Goal: Communication & Community: Participate in discussion

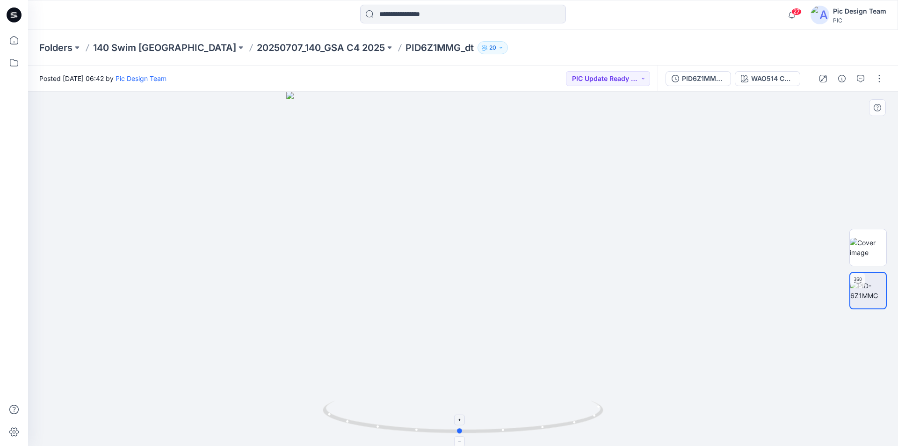
drag, startPoint x: 590, startPoint y: 418, endPoint x: 435, endPoint y: 415, distance: 154.9
click at [432, 416] on icon at bounding box center [464, 417] width 283 height 35
click at [882, 78] on button "button" at bounding box center [879, 78] width 15 height 15
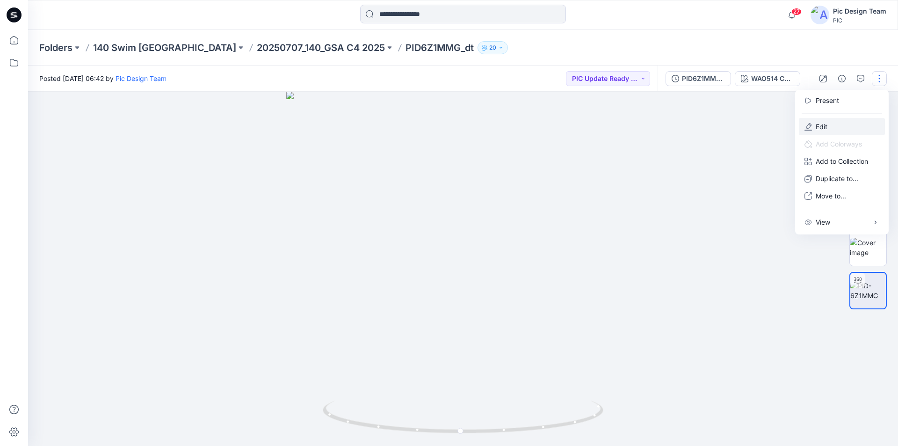
click at [829, 119] on button "Edit" at bounding box center [842, 126] width 86 height 17
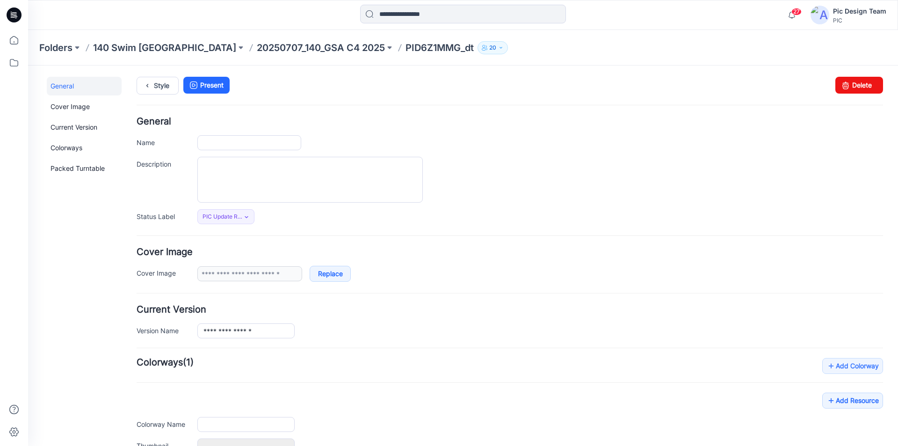
type input "**********"
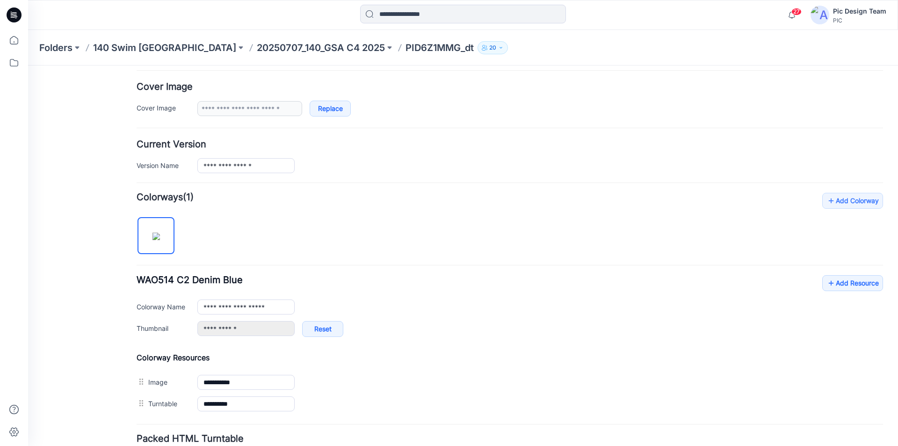
scroll to position [241, 0]
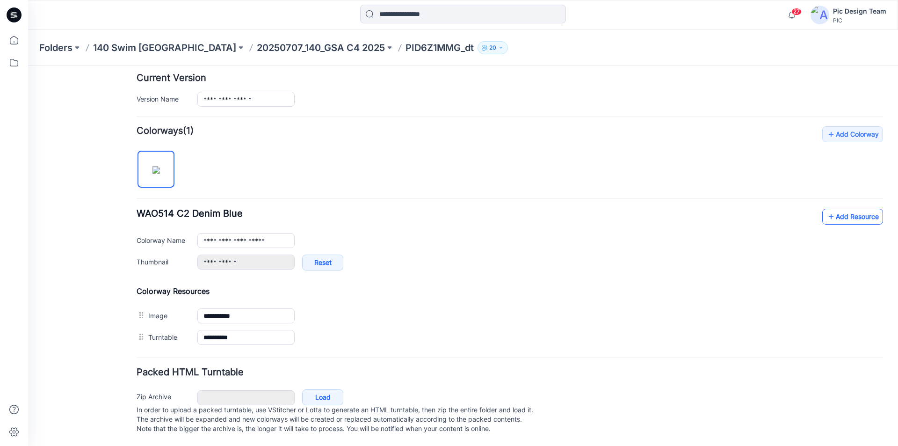
click at [842, 209] on link "Add Resource" at bounding box center [853, 217] width 61 height 16
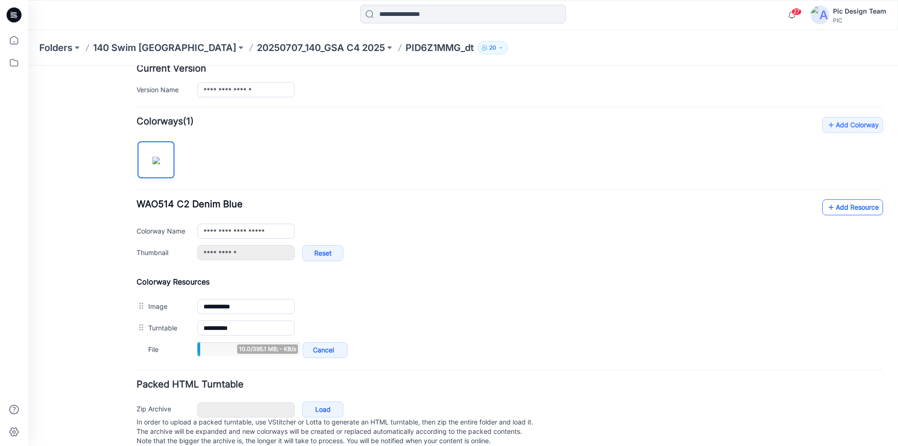
click at [847, 207] on link "Add Resource" at bounding box center [853, 207] width 61 height 16
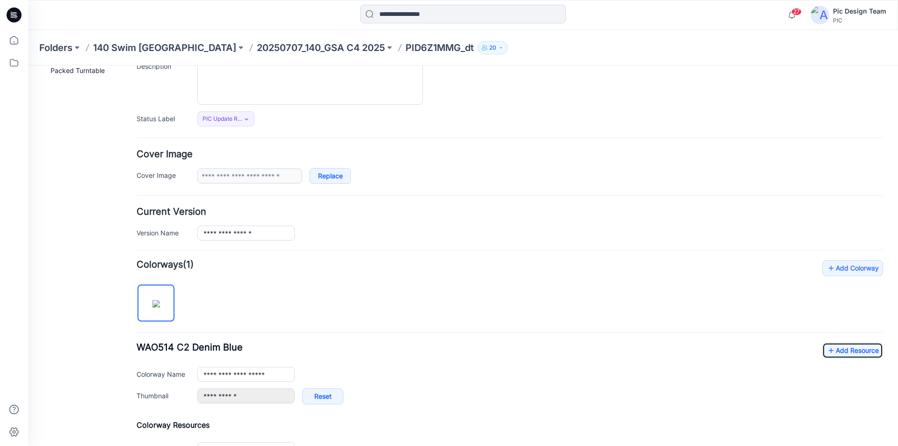
scroll to position [0, 0]
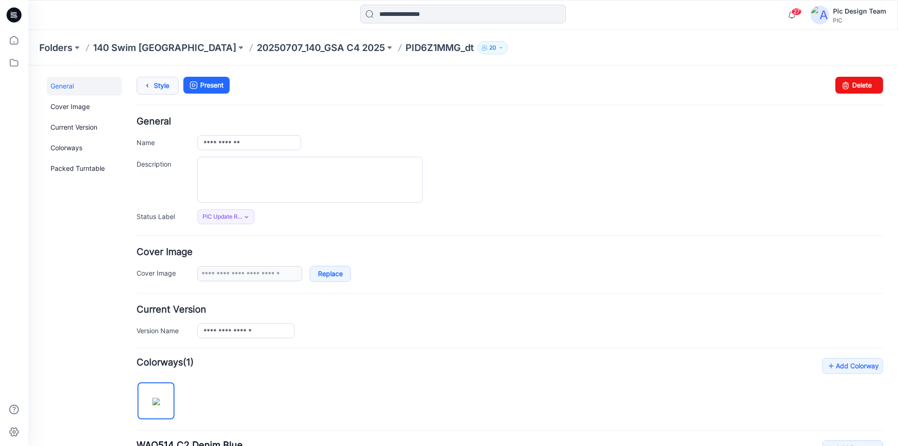
click at [151, 83] on icon at bounding box center [147, 85] width 13 height 17
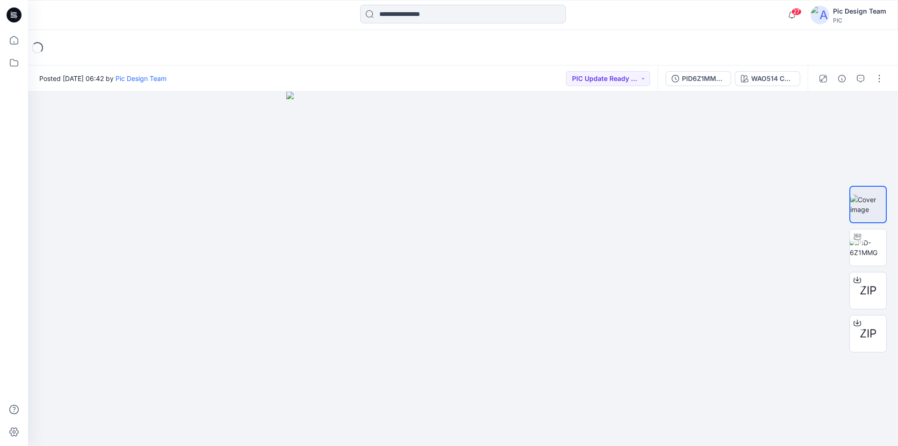
click at [11, 11] on icon at bounding box center [14, 14] width 15 height 15
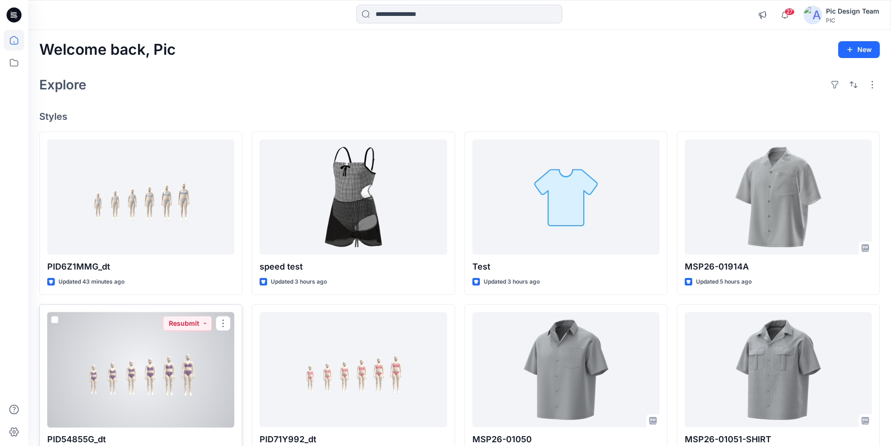
click at [144, 346] on div at bounding box center [140, 370] width 187 height 116
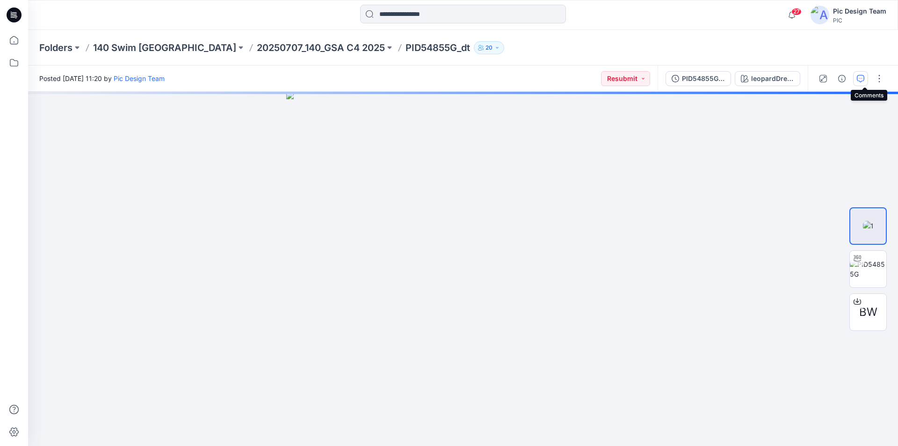
click at [865, 79] on icon "button" at bounding box center [860, 78] width 7 height 7
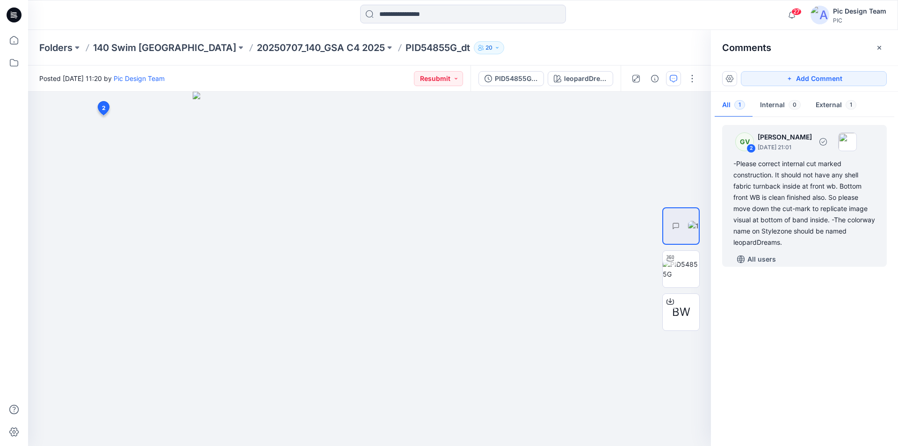
click at [801, 196] on div "-Please correct internal cut marked construction. It should not have any shell …" at bounding box center [805, 203] width 142 height 90
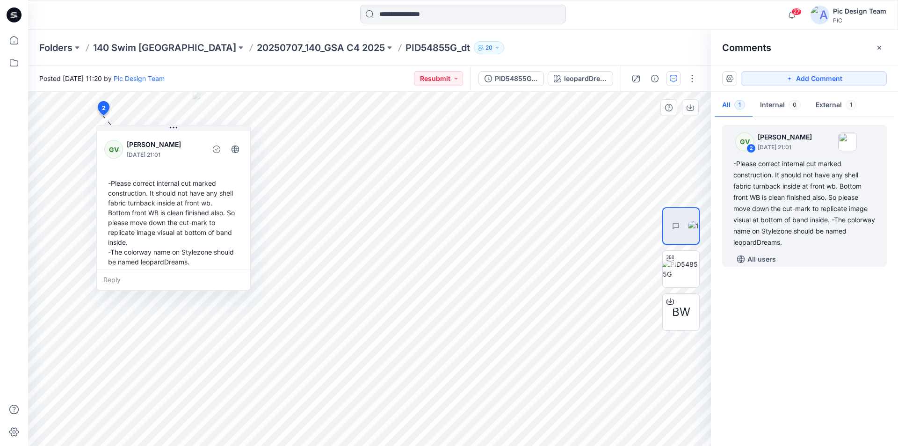
drag, startPoint x: 103, startPoint y: 176, endPoint x: 110, endPoint y: 182, distance: 9.1
click at [110, 182] on div "-Please correct internal cut marked construction. It should not have any shell …" at bounding box center [173, 223] width 138 height 96
click at [111, 182] on div "-Please correct internal cut marked construction. It should not have any shell …" at bounding box center [173, 223] width 138 height 96
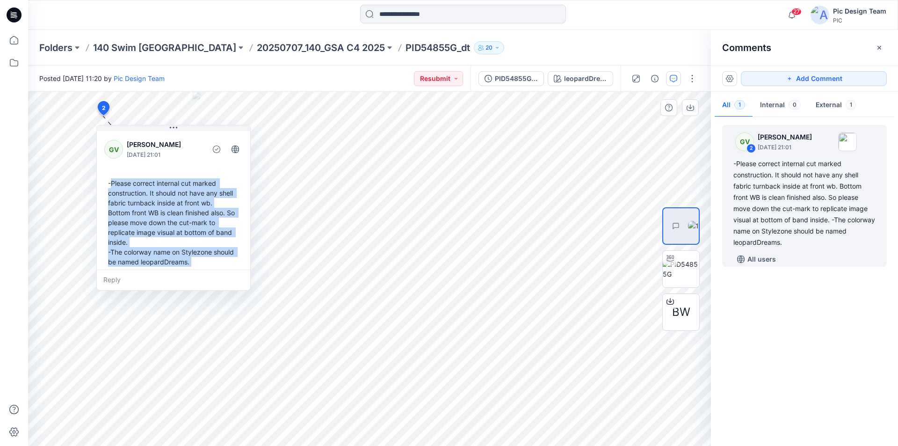
drag, startPoint x: 111, startPoint y: 182, endPoint x: 148, endPoint y: 232, distance: 62.2
click at [148, 232] on div "-Please correct internal cut marked construction. It should not have any shell …" at bounding box center [173, 223] width 138 height 96
copy div "Please correct internal cut marked construction. It should not have any shell f…"
click at [538, 81] on div "PID54855G_gsa_V1" at bounding box center [516, 78] width 43 height 10
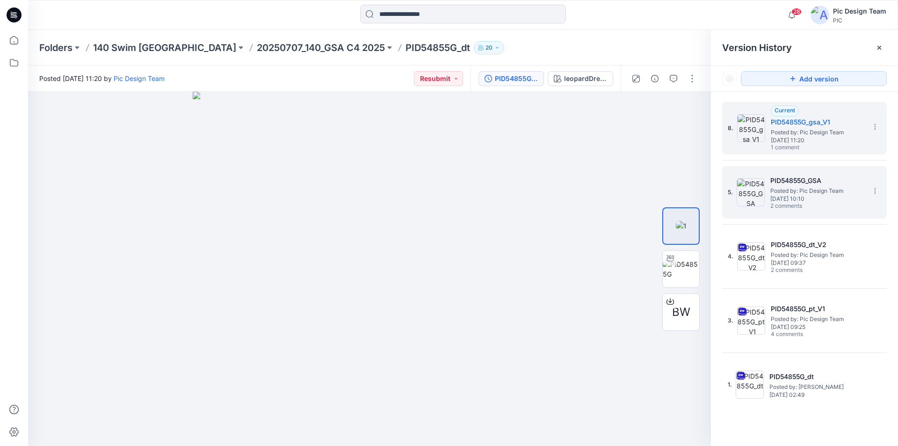
click at [793, 182] on h5 "PID54855G_GSA" at bounding box center [818, 180] width 94 height 11
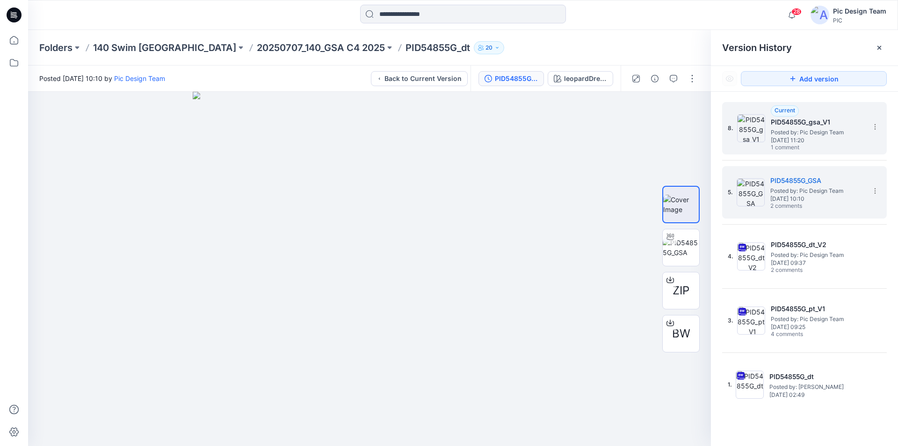
click at [815, 131] on span "Posted by: Pic Design Team" at bounding box center [818, 132] width 94 height 9
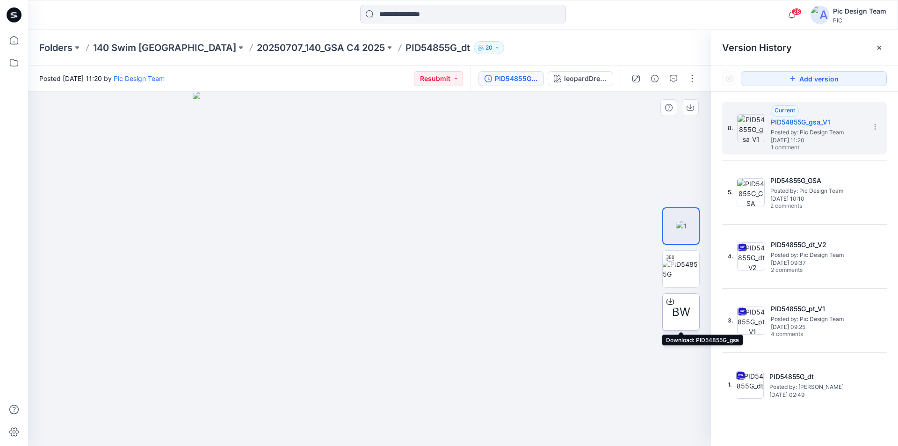
click at [671, 302] on icon at bounding box center [670, 301] width 7 height 7
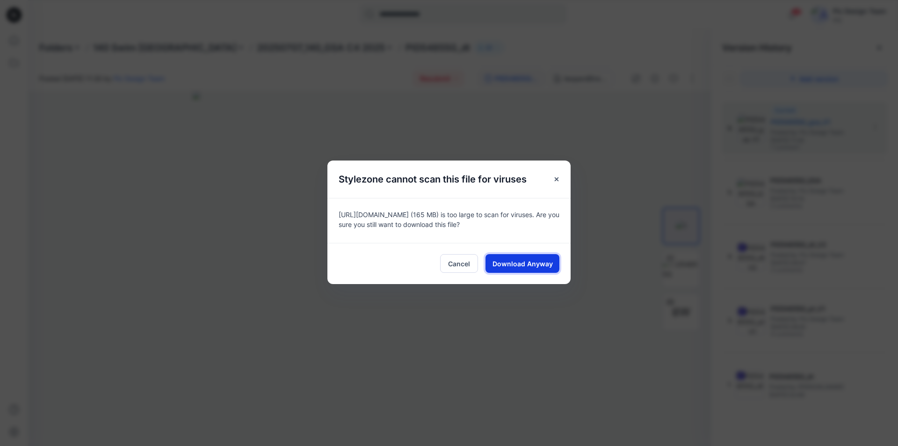
click at [549, 262] on span "Download Anyway" at bounding box center [523, 264] width 60 height 10
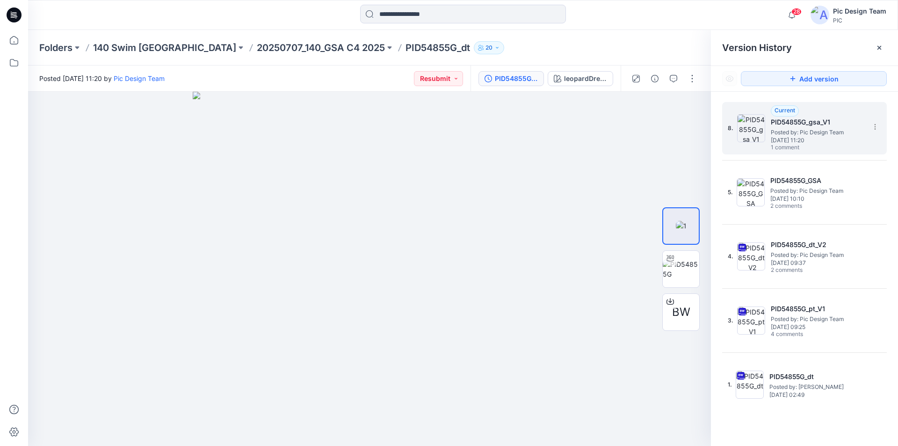
click at [816, 131] on span "Posted by: Pic Design Team" at bounding box center [818, 132] width 94 height 9
click at [681, 80] on button "button" at bounding box center [673, 78] width 15 height 15
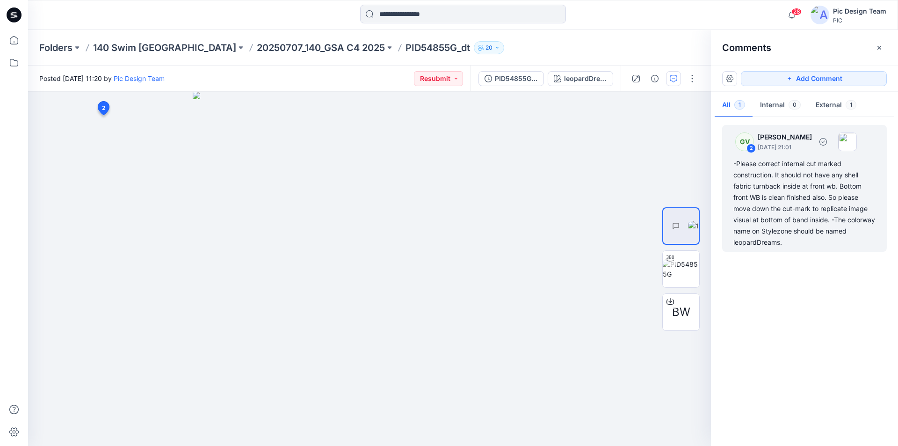
click at [794, 176] on div "-Please correct internal cut marked construction. It should not have any shell …" at bounding box center [805, 203] width 142 height 90
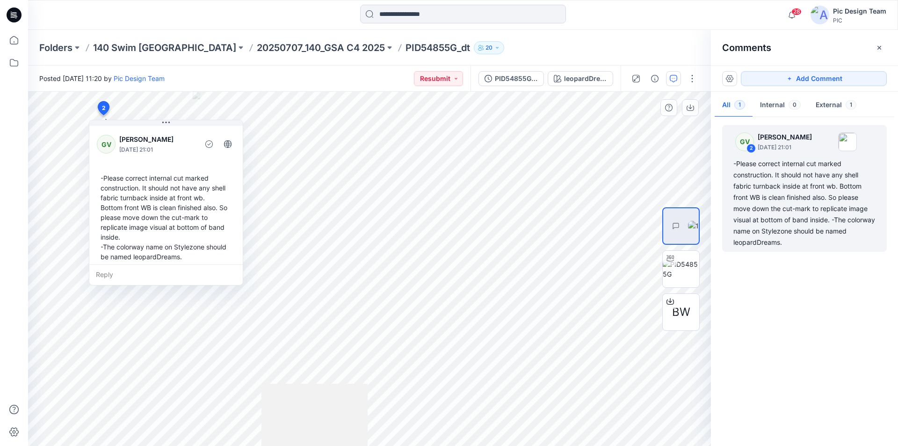
click at [138, 264] on div "Reply" at bounding box center [165, 274] width 153 height 21
click at [135, 228] on div "-Please correct internal cut marked construction. It should not have any shell …" at bounding box center [166, 217] width 138 height 96
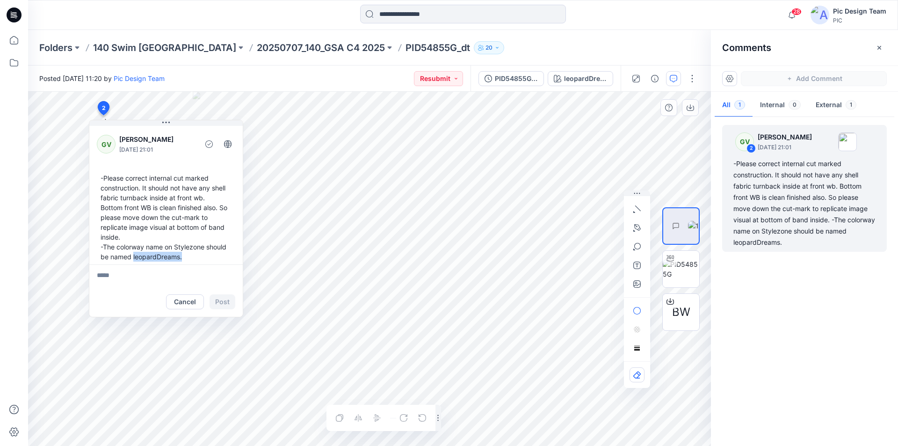
drag, startPoint x: 135, startPoint y: 228, endPoint x: 119, endPoint y: 230, distance: 15.5
click at [119, 230] on div "-Please correct internal cut marked construction. It should not have any shell …" at bounding box center [166, 217] width 138 height 96
copy div "leopardDreams."
click at [142, 264] on textarea at bounding box center [165, 275] width 153 height 22
click at [103, 445] on html "28 Notifications Your style PID6Z1MMG_dt has been updated with PID6Z1MMG_gsa_v2…" at bounding box center [449, 223] width 898 height 446
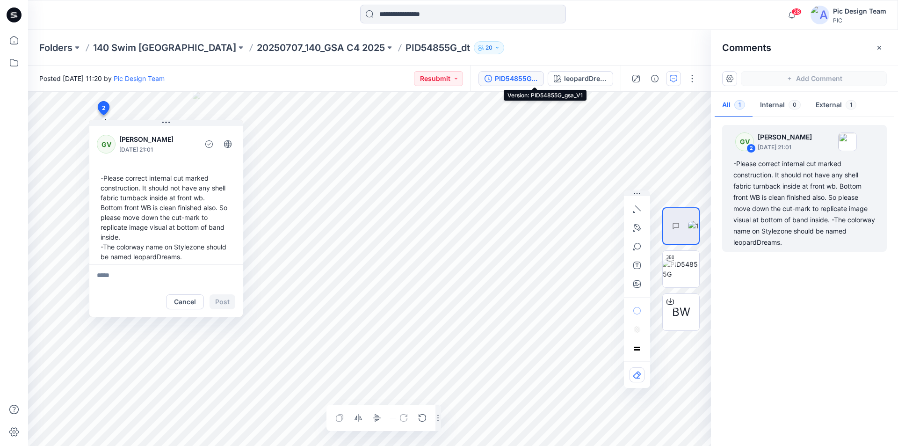
click at [538, 77] on div "PID54855G_gsa_V1" at bounding box center [516, 78] width 43 height 10
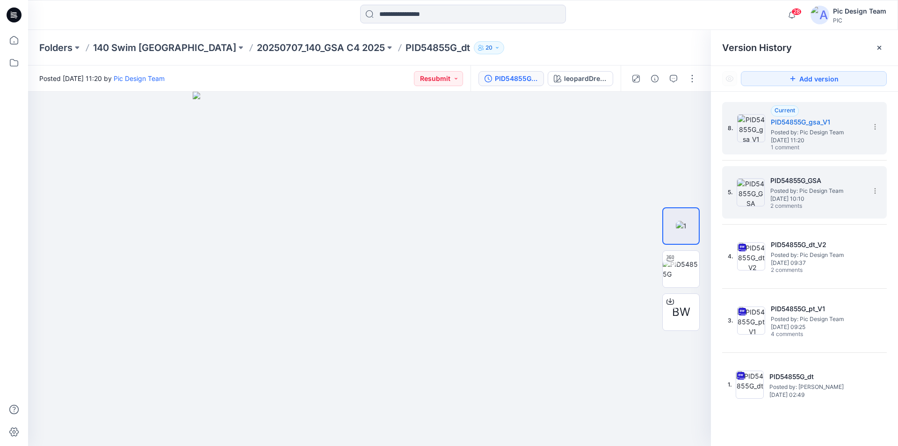
click at [806, 194] on span "Posted by: Pic Design Team" at bounding box center [818, 190] width 94 height 9
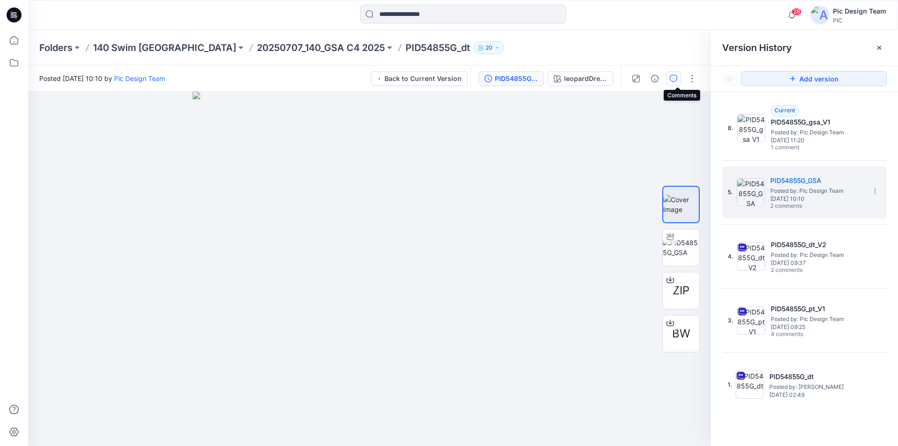
click at [675, 76] on button "button" at bounding box center [673, 78] width 15 height 15
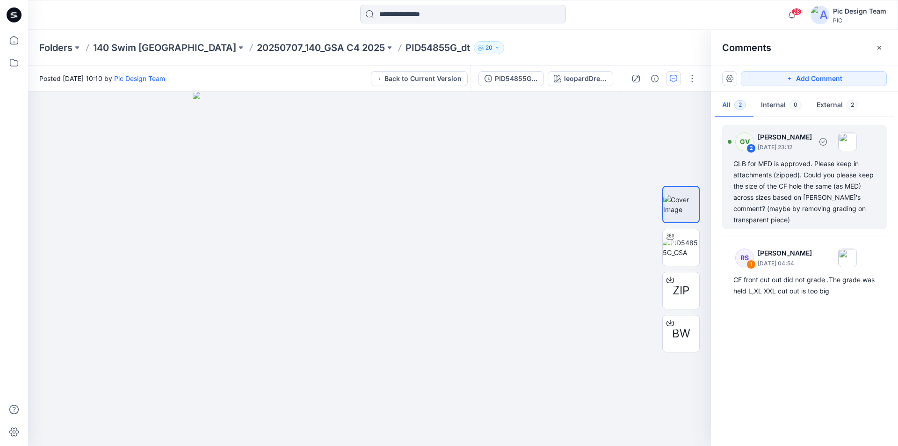
click at [779, 173] on div "GLB for MED is approved. Please keep in attachments (zipped). Could you please …" at bounding box center [805, 191] width 142 height 67
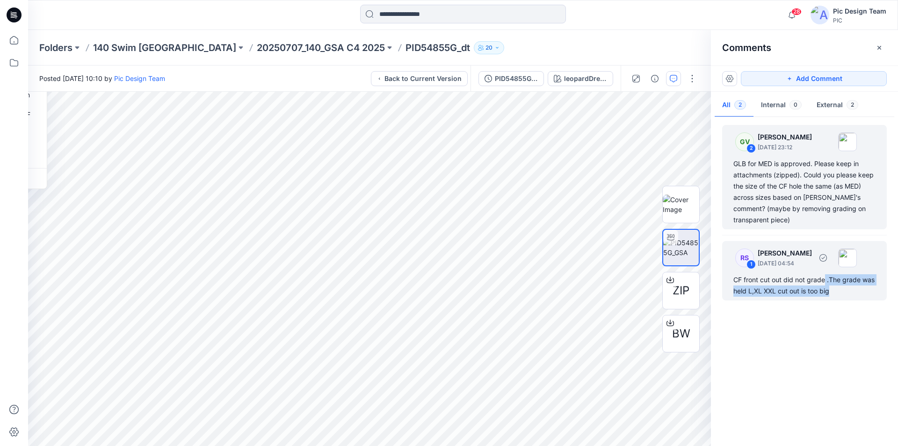
click at [801, 274] on div "CF front cut out did not grade .The grade was held L,XL XXL cut out is too big" at bounding box center [805, 285] width 142 height 22
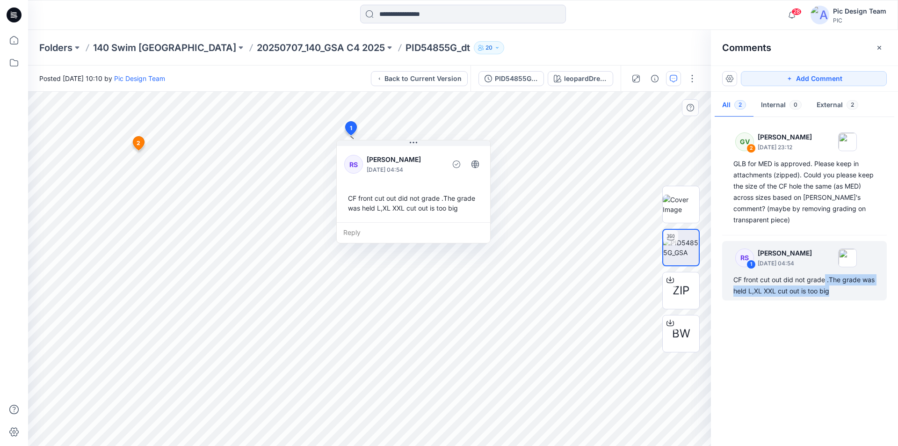
click at [387, 227] on div "Reply" at bounding box center [413, 232] width 153 height 21
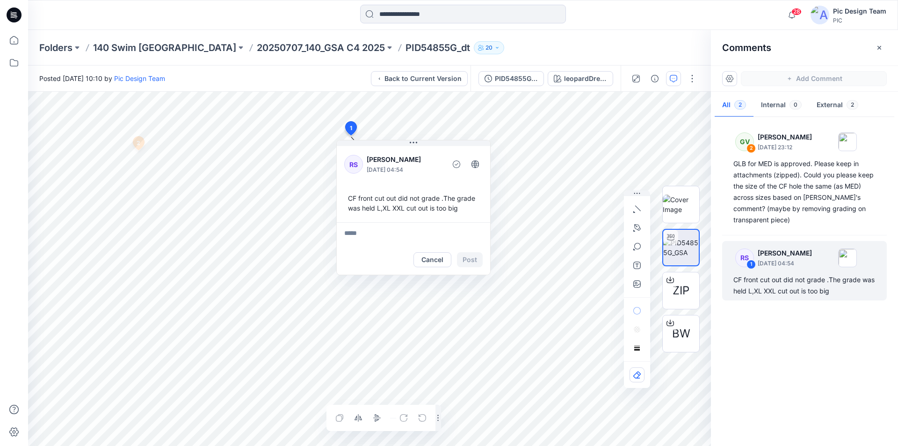
click at [630, 445] on html "28 Notifications Your style PID6Z1MMG_dt has been updated with PID6Z1MMG_gsa_v2…" at bounding box center [449, 223] width 898 height 446
click at [439, 254] on button "Cancel" at bounding box center [433, 259] width 38 height 15
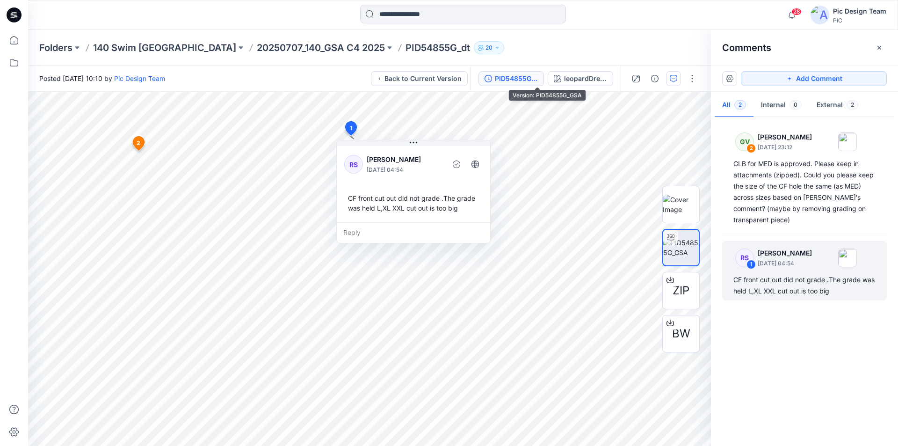
click at [538, 78] on div "PID54855G_GSA" at bounding box center [516, 78] width 43 height 10
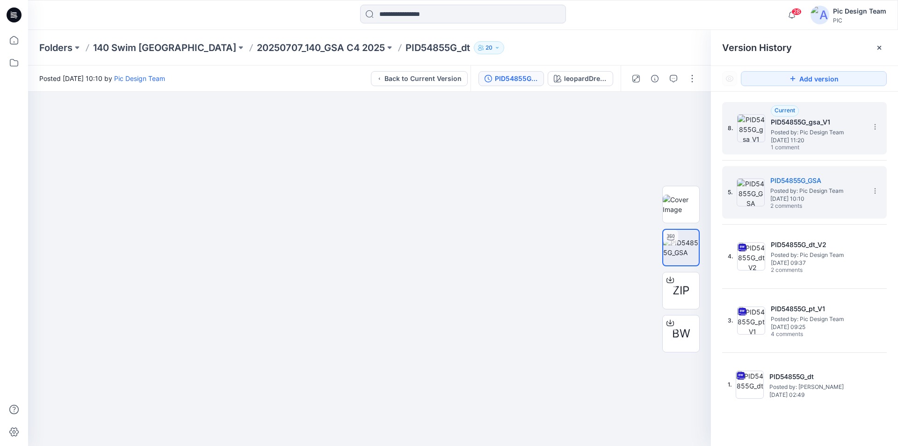
click at [818, 137] on span "Tuesday, August 12, 2025 11:20" at bounding box center [818, 140] width 94 height 7
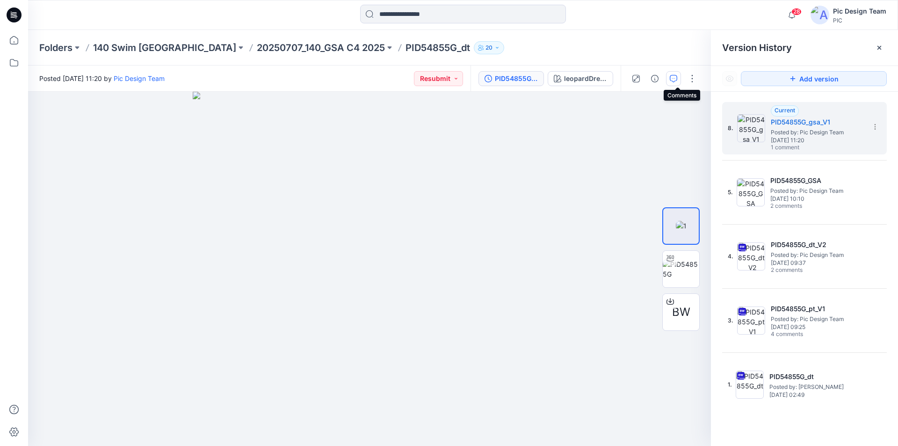
click at [677, 75] on icon "button" at bounding box center [673, 78] width 7 height 7
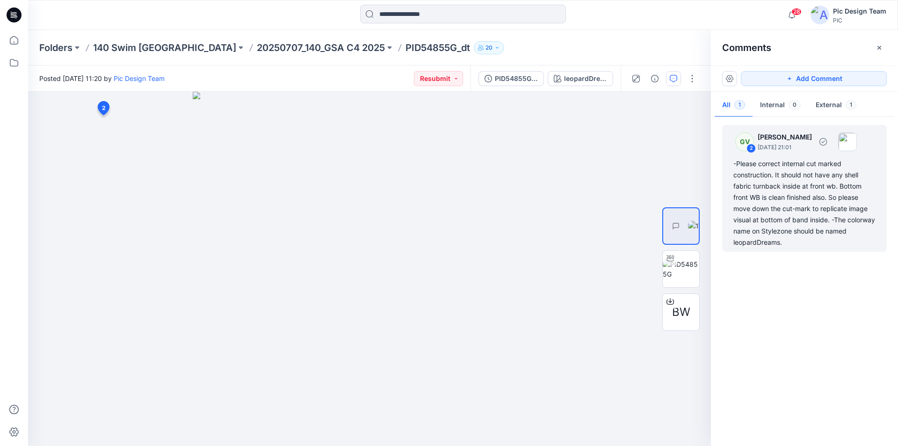
click at [756, 169] on div "-Please correct internal cut marked construction. It should not have any shell …" at bounding box center [805, 203] width 142 height 90
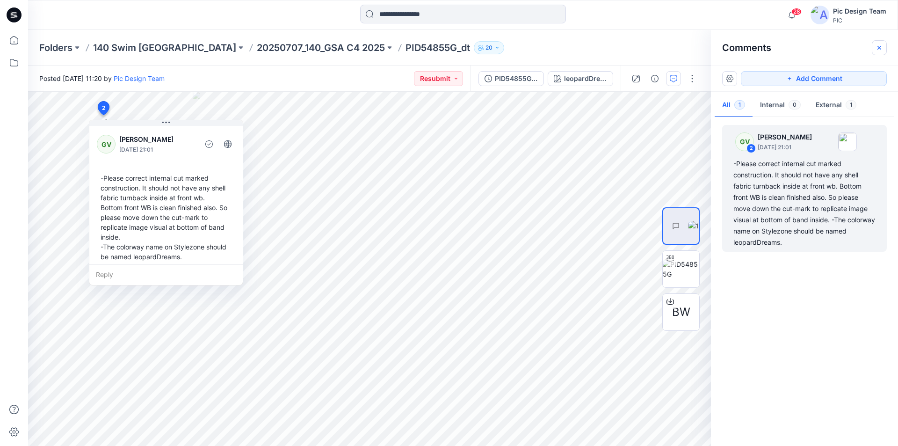
click at [878, 49] on icon "button" at bounding box center [879, 47] width 7 height 7
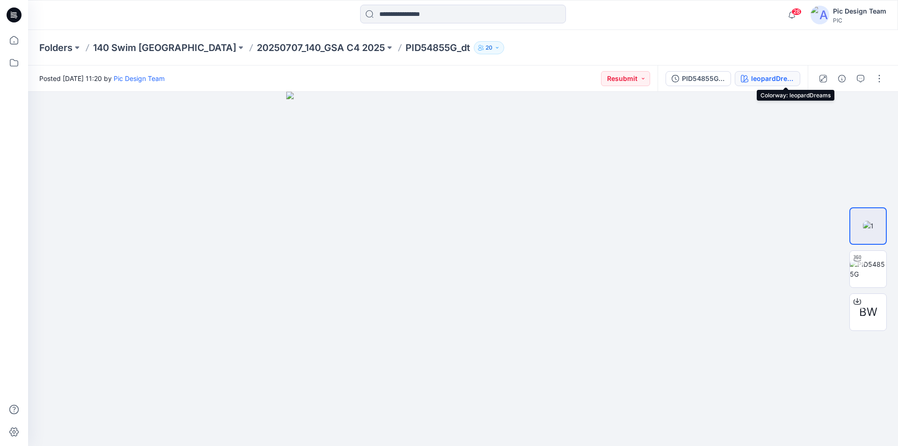
click at [794, 78] on div "leopardDreams" at bounding box center [772, 78] width 43 height 10
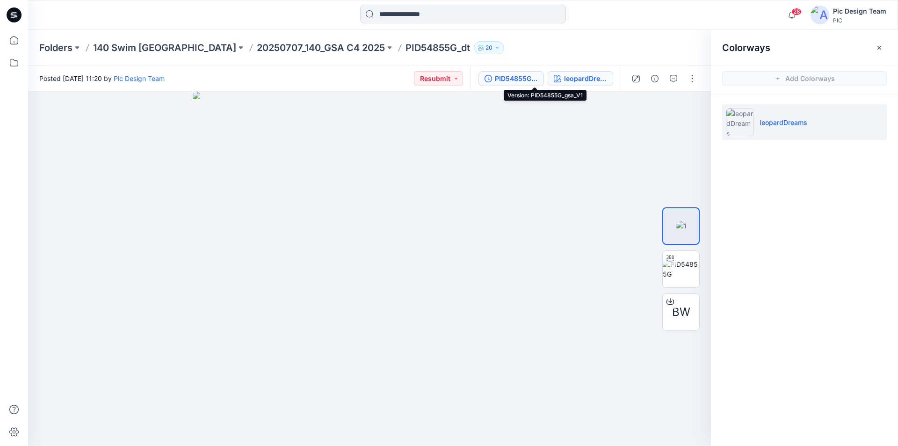
click at [536, 74] on div "PID54855G_gsa_V1" at bounding box center [516, 78] width 43 height 10
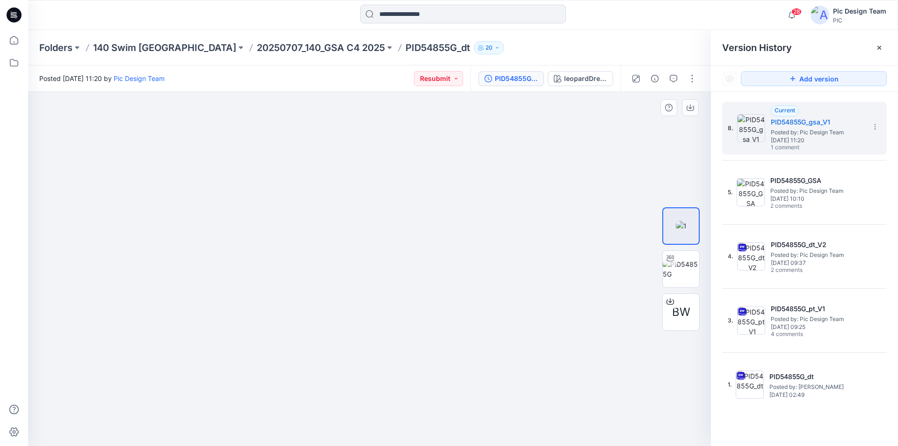
drag, startPoint x: 567, startPoint y: 264, endPoint x: 465, endPoint y: 270, distance: 102.2
click at [676, 78] on icon "button" at bounding box center [673, 78] width 7 height 7
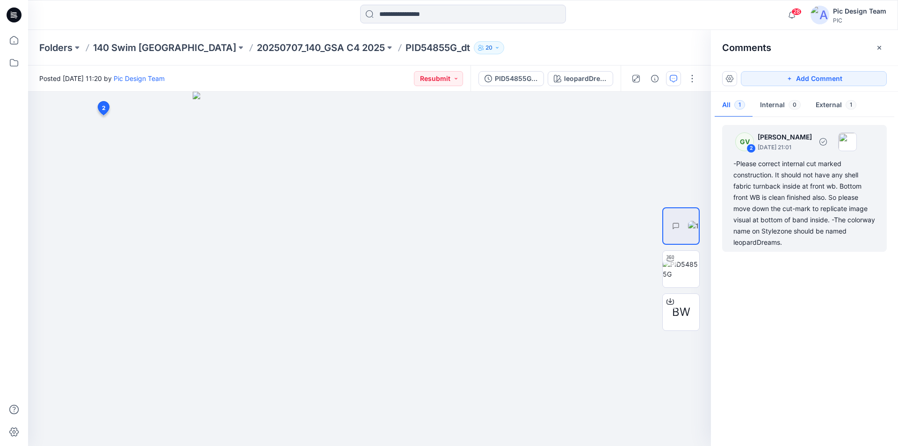
click at [804, 171] on div "-Please correct internal cut marked construction. It should not have any shell …" at bounding box center [805, 203] width 142 height 90
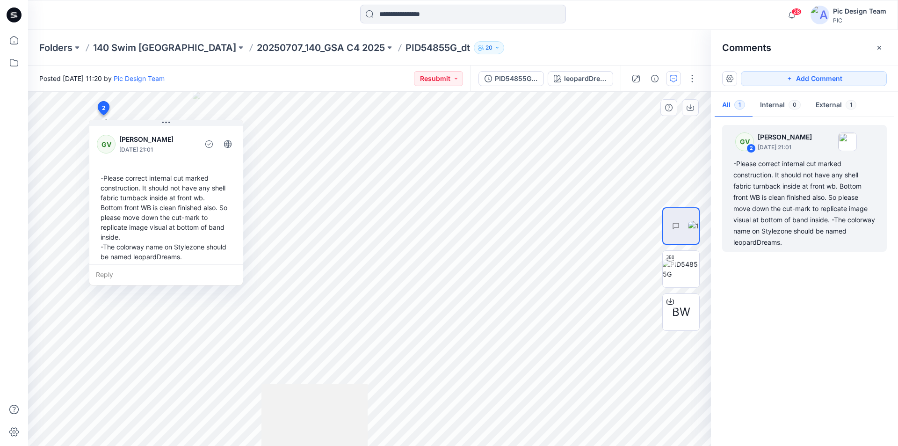
click at [175, 264] on div "Reply" at bounding box center [165, 274] width 153 height 21
drag, startPoint x: 126, startPoint y: 250, endPoint x: 131, endPoint y: 248, distance: 6.3
click at [126, 264] on textarea at bounding box center [165, 275] width 153 height 22
click at [180, 294] on button "Cancel" at bounding box center [185, 301] width 38 height 15
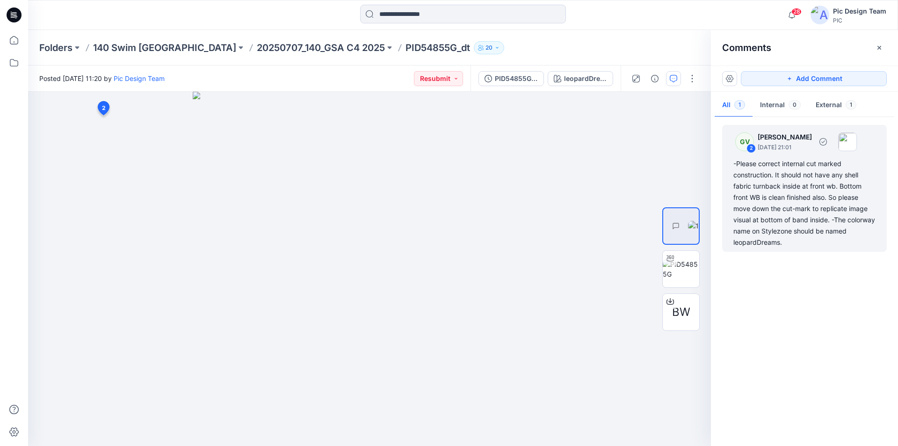
click at [822, 178] on div "-Please correct internal cut marked construction. It should not have any shell …" at bounding box center [805, 203] width 142 height 90
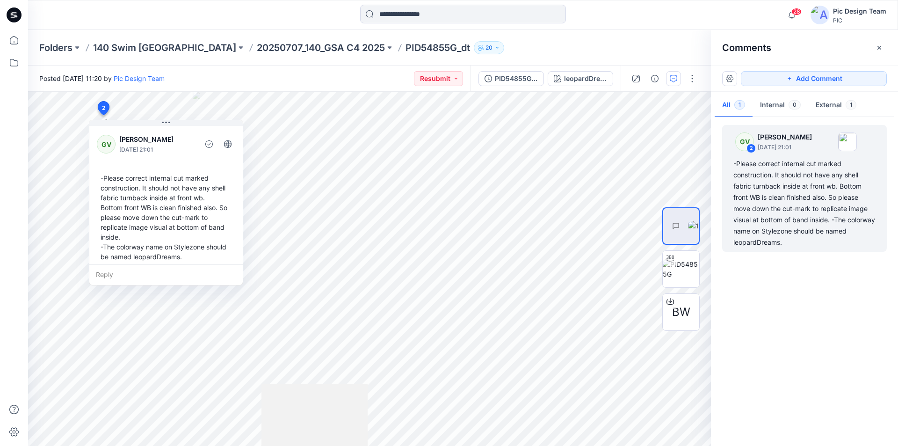
click at [125, 264] on div "Reply" at bounding box center [165, 274] width 153 height 21
click at [123, 264] on textarea at bounding box center [165, 275] width 153 height 22
click at [134, 264] on textarea at bounding box center [165, 275] width 153 height 22
click at [145, 190] on div "-Please correct internal cut marked construction. It should not have any shell …" at bounding box center [166, 217] width 138 height 96
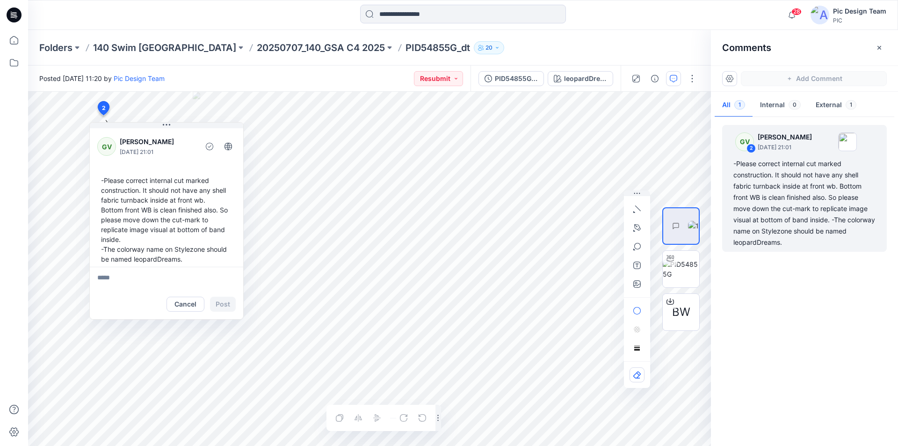
click at [141, 267] on textarea at bounding box center [166, 278] width 153 height 22
click at [155, 267] on textarea at bounding box center [166, 278] width 153 height 22
click at [0, 413] on html "28 Notifications Your style PID6Z1MMG_dt has been updated with PID6Z1MMG_gsa_v2…" at bounding box center [449, 223] width 898 height 446
click at [538, 76] on div "PID54855G_gsa_V1" at bounding box center [516, 78] width 43 height 10
